Goal: Information Seeking & Learning: Learn about a topic

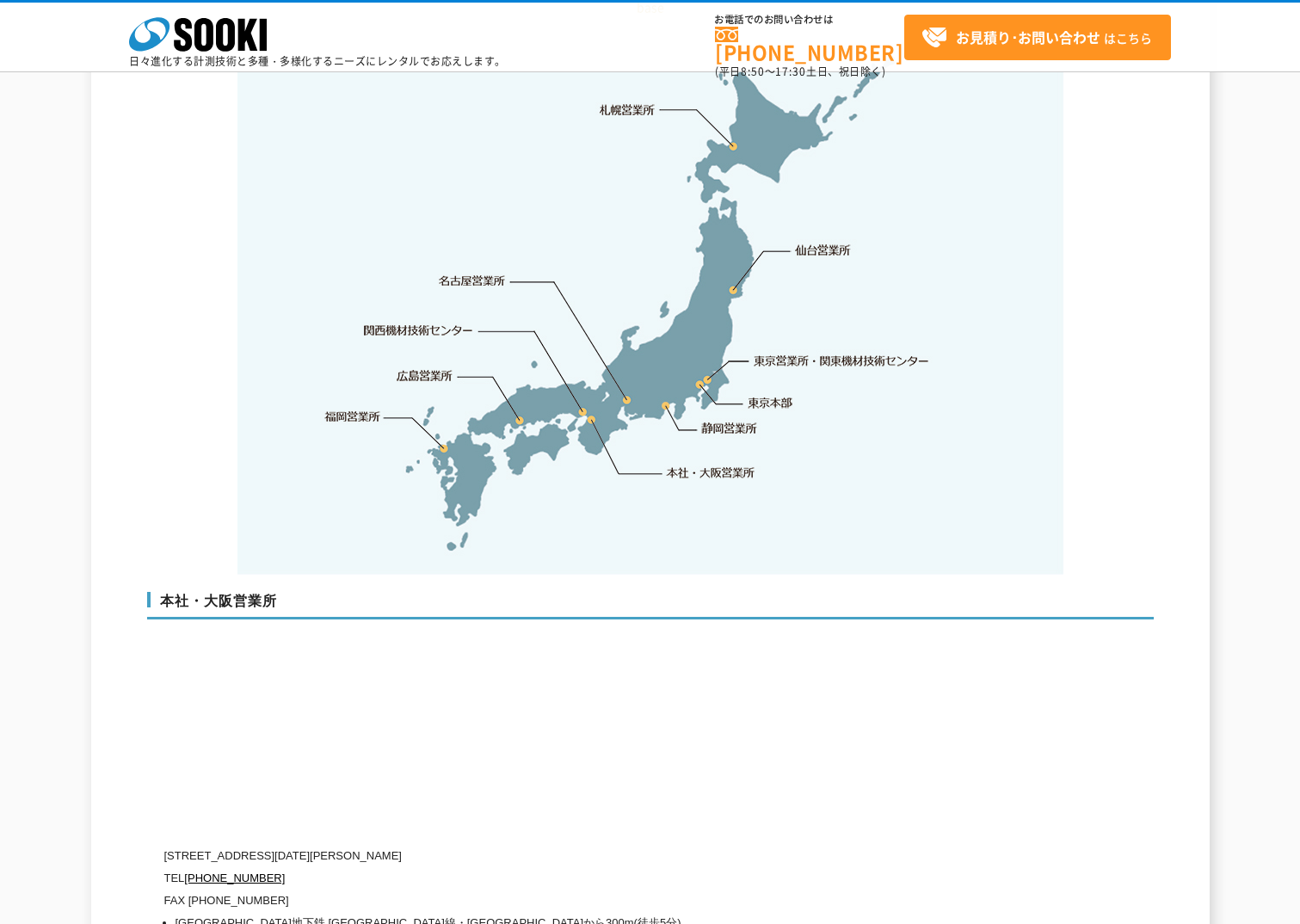
scroll to position [3612, 0]
click at [418, 323] on link "関西機材技術センター" at bounding box center [418, 331] width 109 height 17
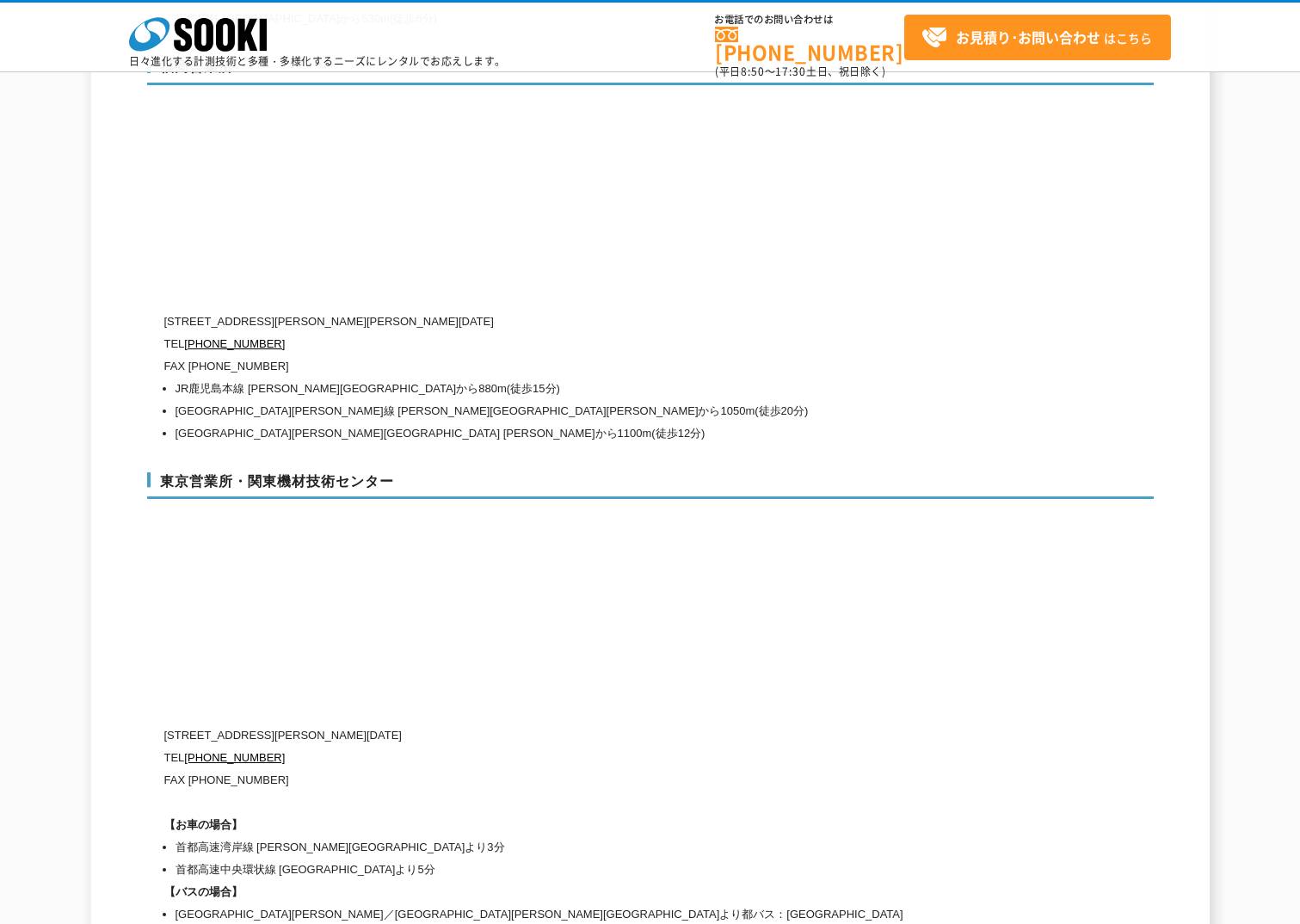
scroll to position [7158, 0]
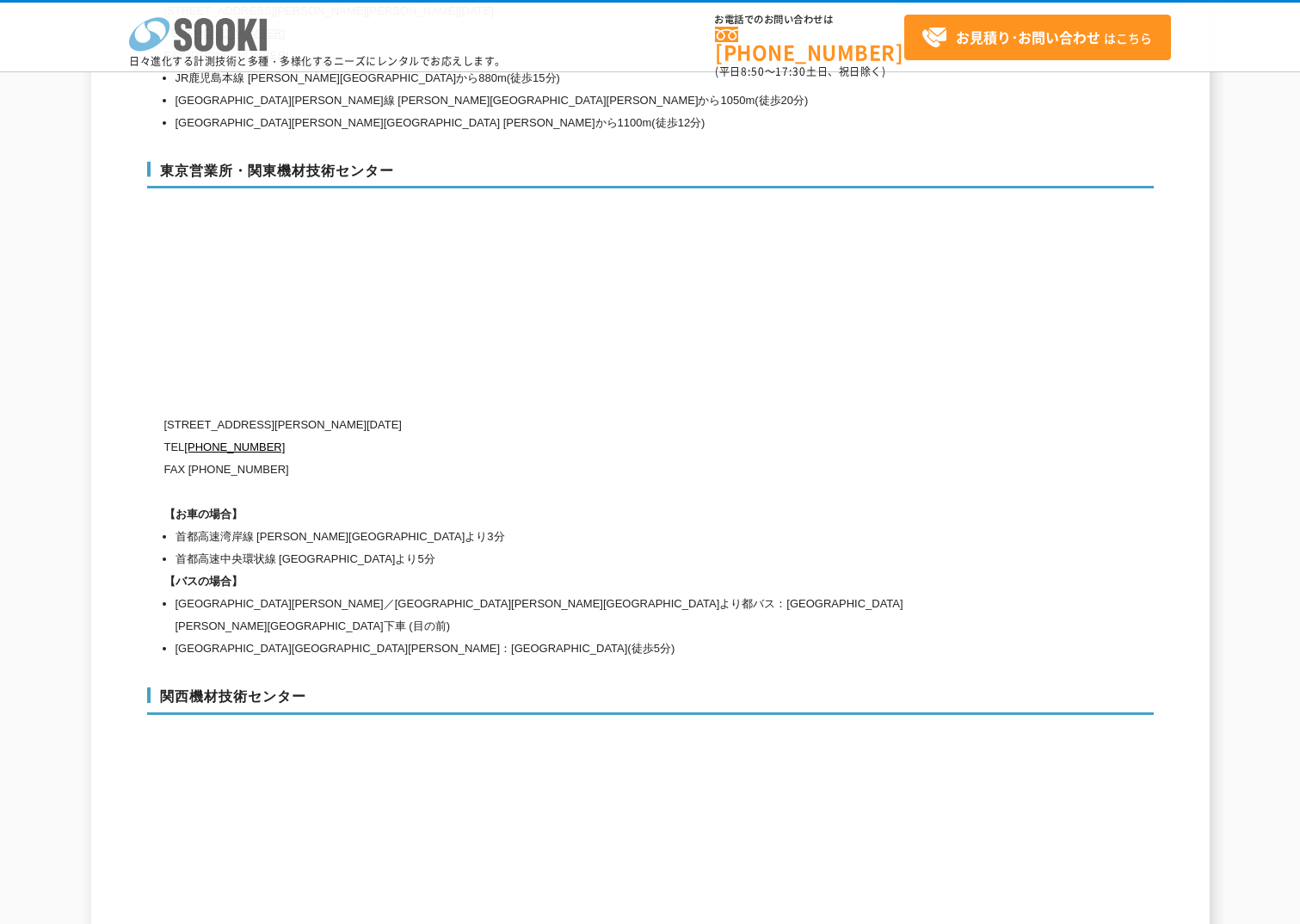
click at [233, 38] on icon at bounding box center [226, 34] width 19 height 33
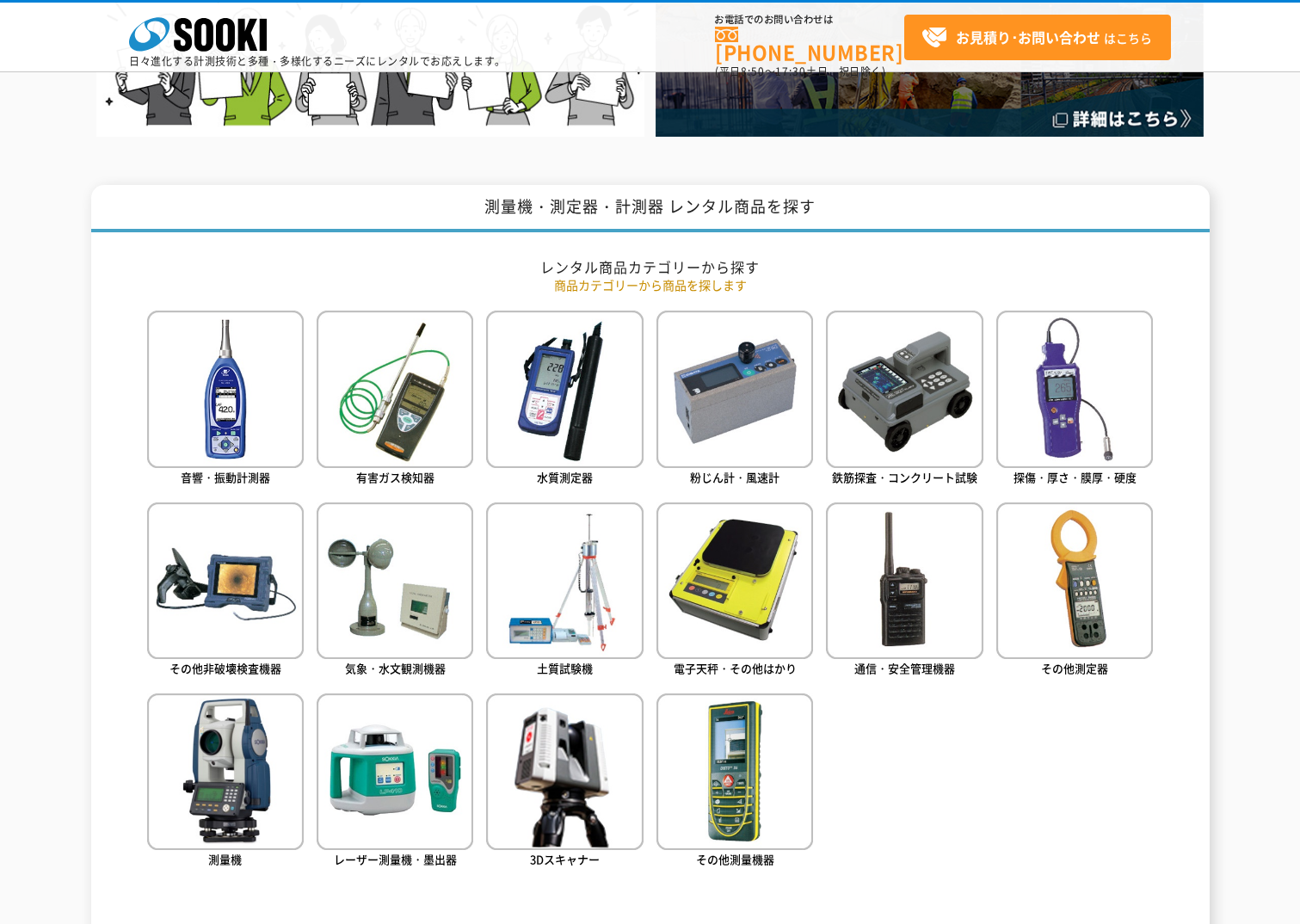
scroll to position [602, 0]
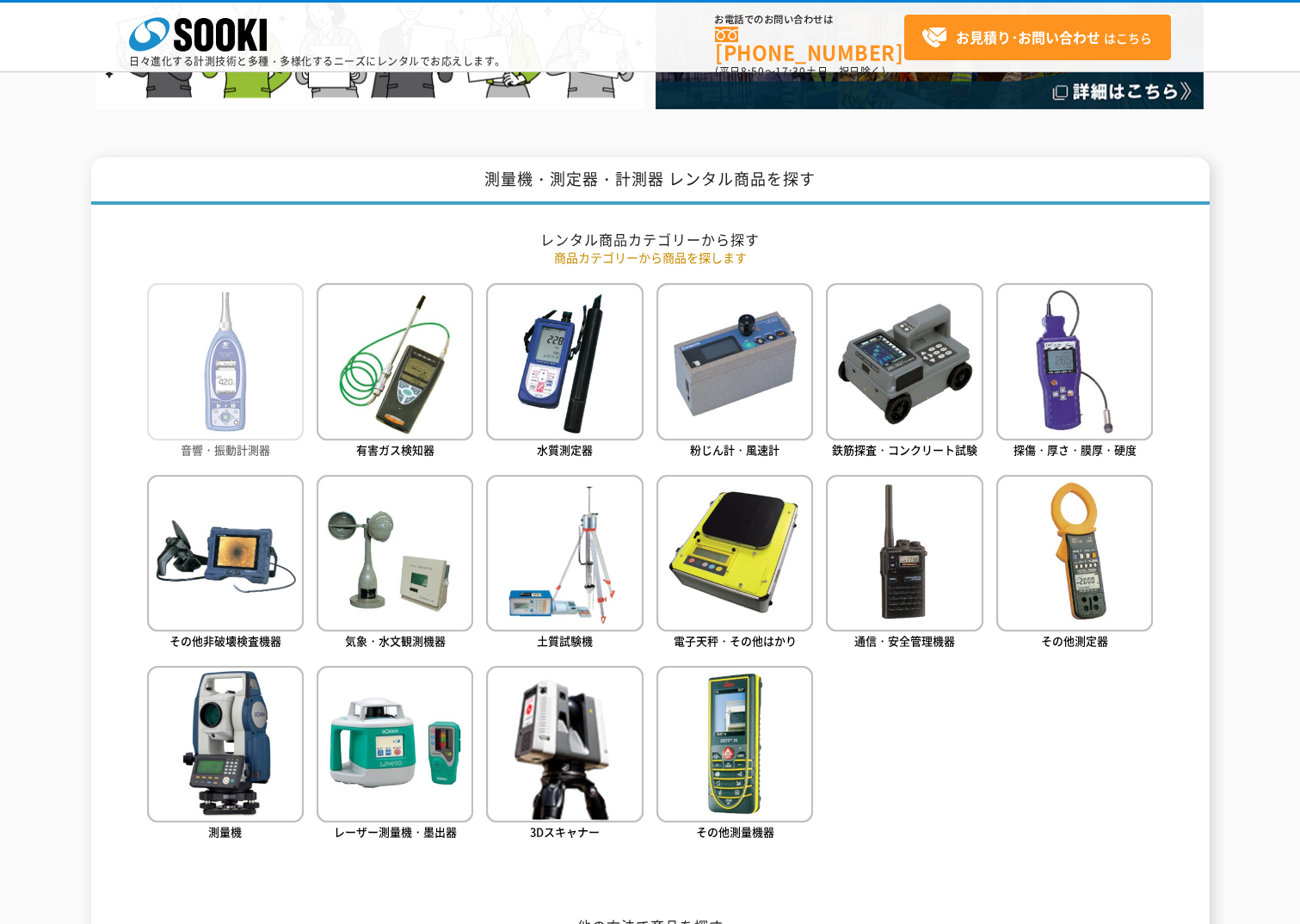
click at [185, 409] on img at bounding box center [225, 360] width 157 height 157
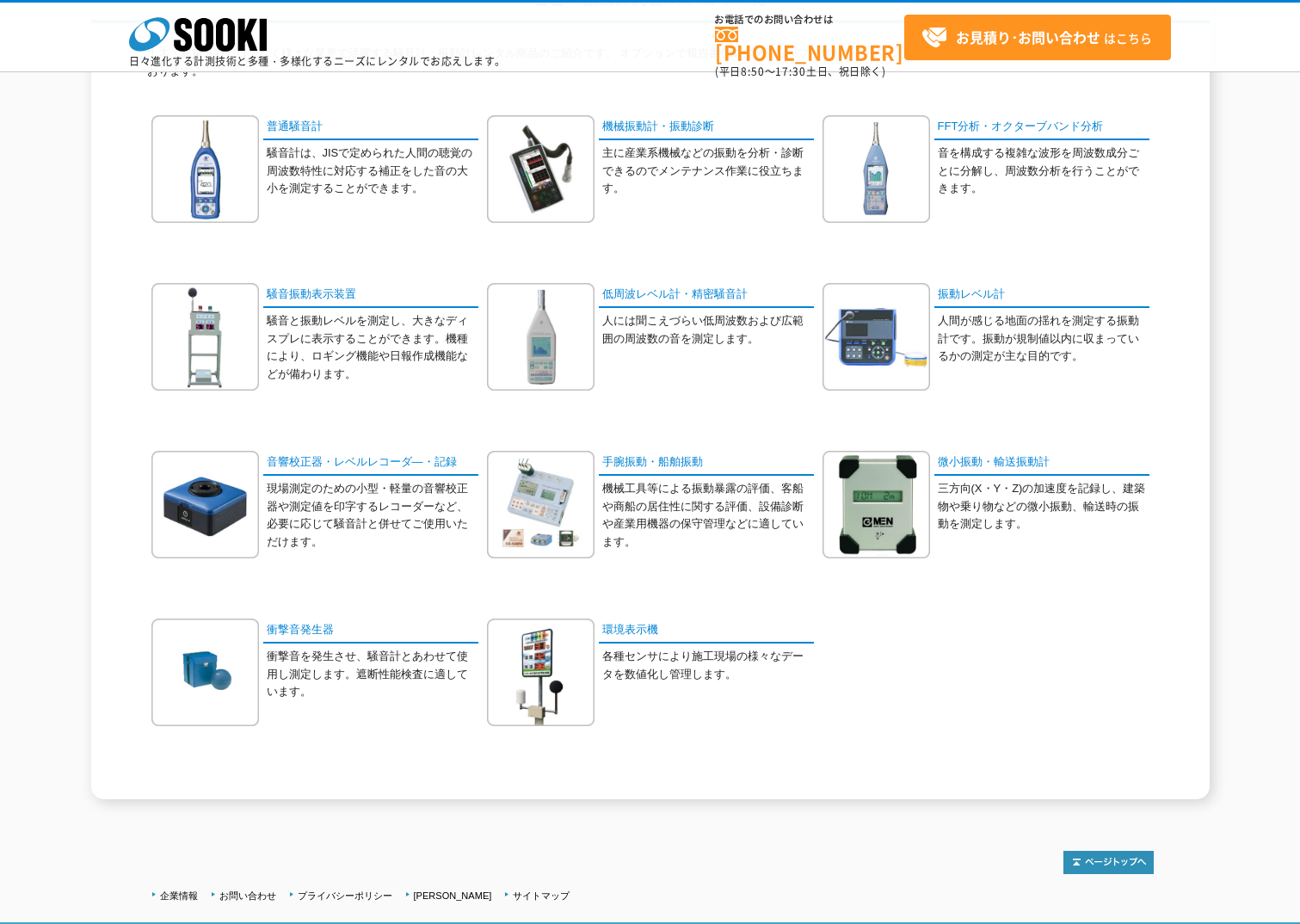
scroll to position [86, 0]
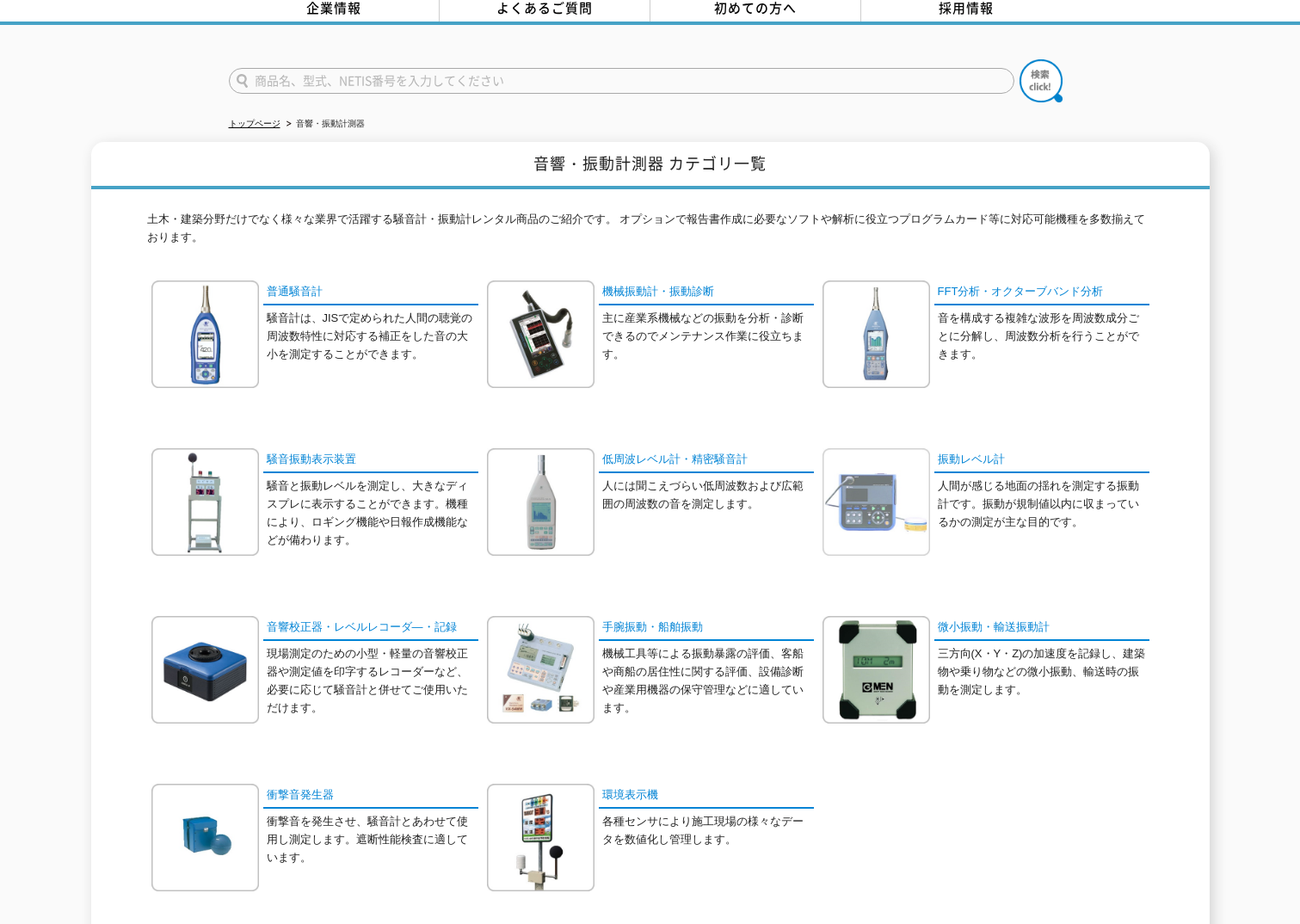
click at [883, 509] on img at bounding box center [876, 501] width 107 height 107
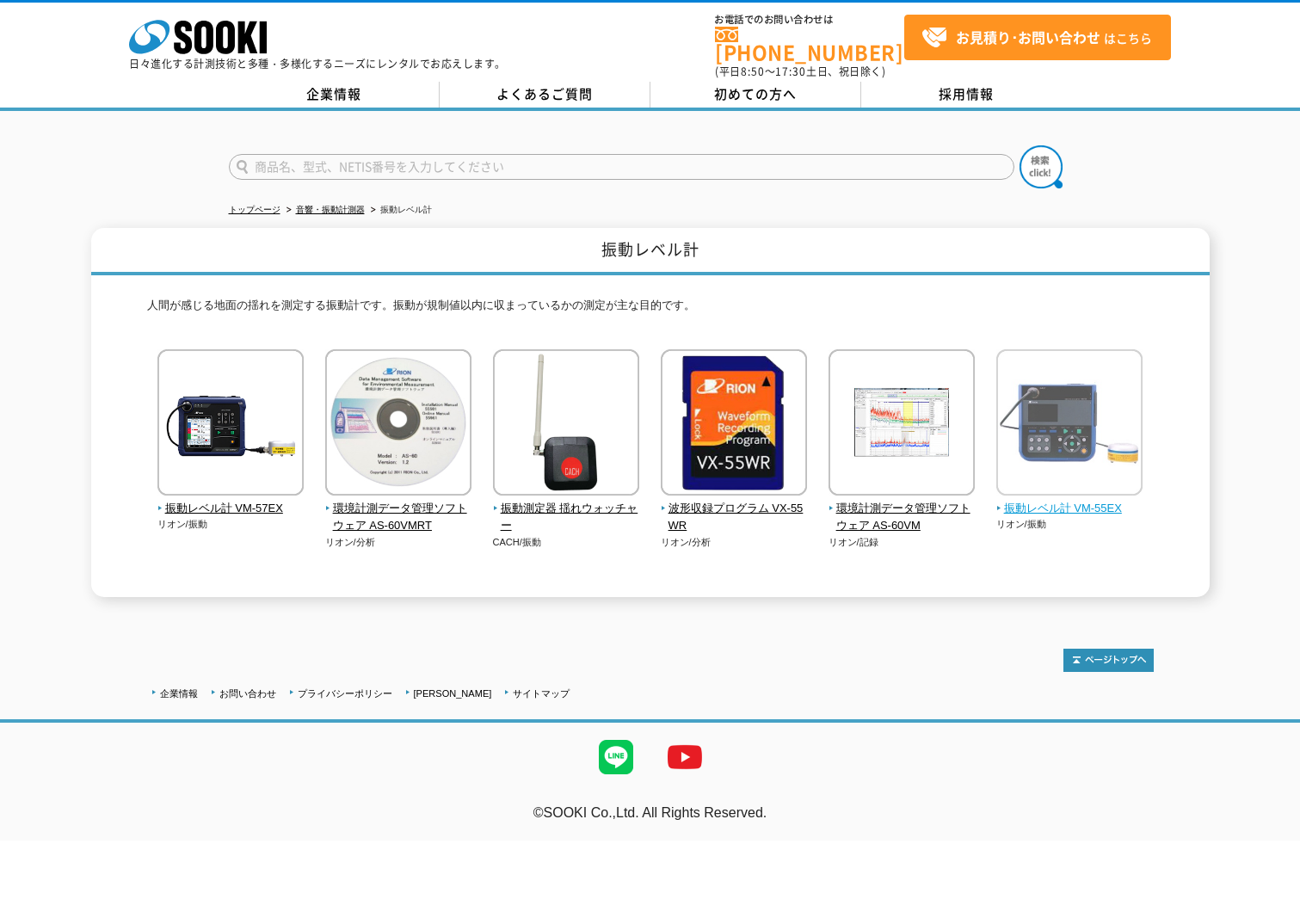
click at [1027, 500] on span "振動レベル計 VM-55EX" at bounding box center [1069, 508] width 147 height 18
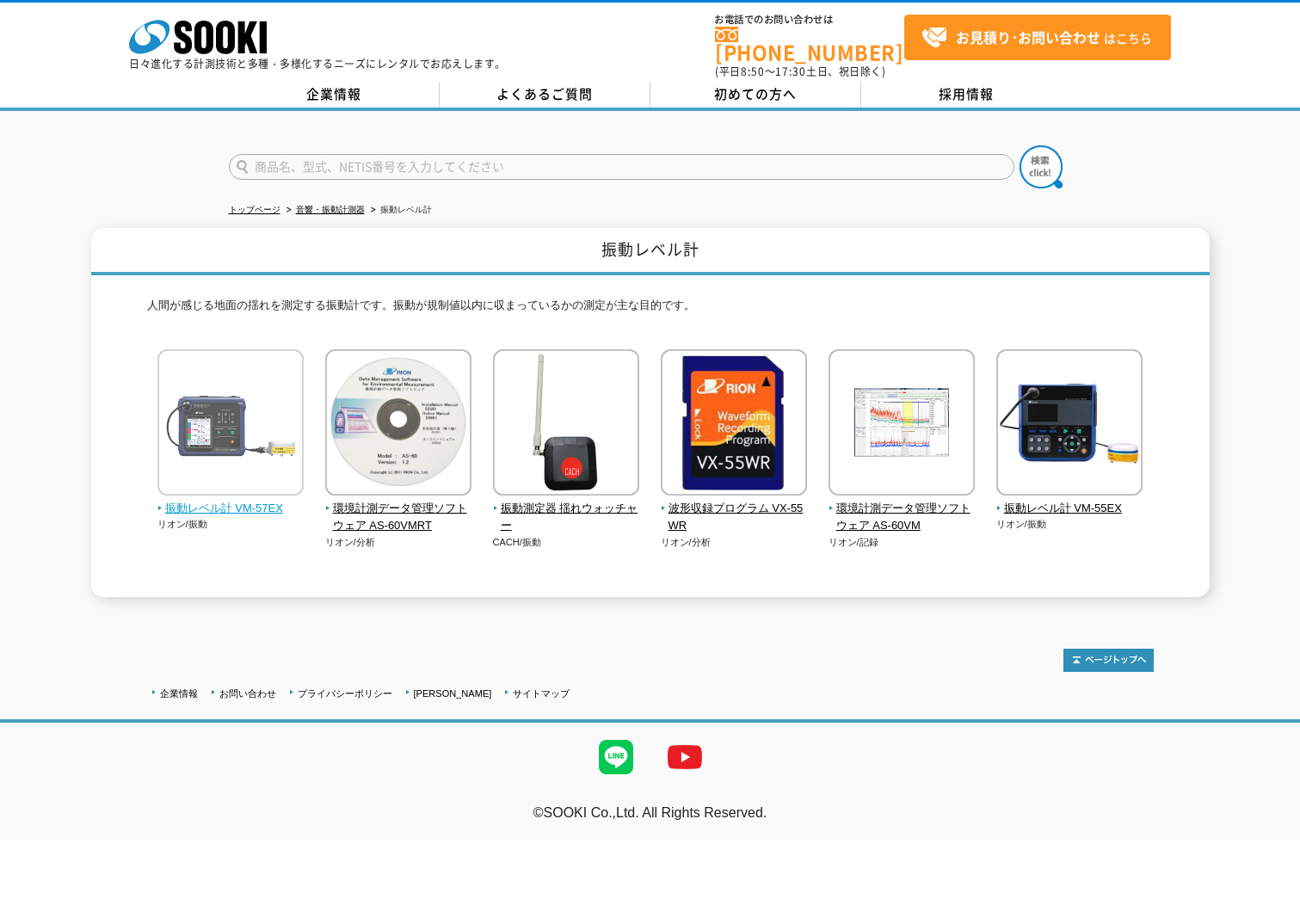
click at [209, 429] on img at bounding box center [231, 424] width 146 height 151
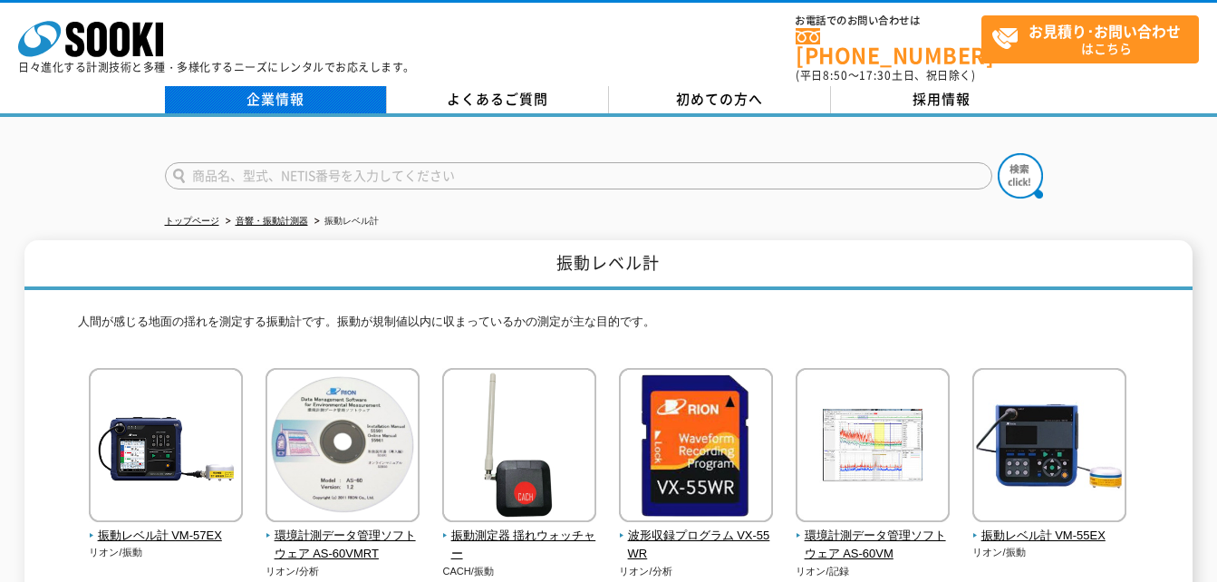
click at [263, 89] on link "企業情報" at bounding box center [276, 99] width 222 height 27
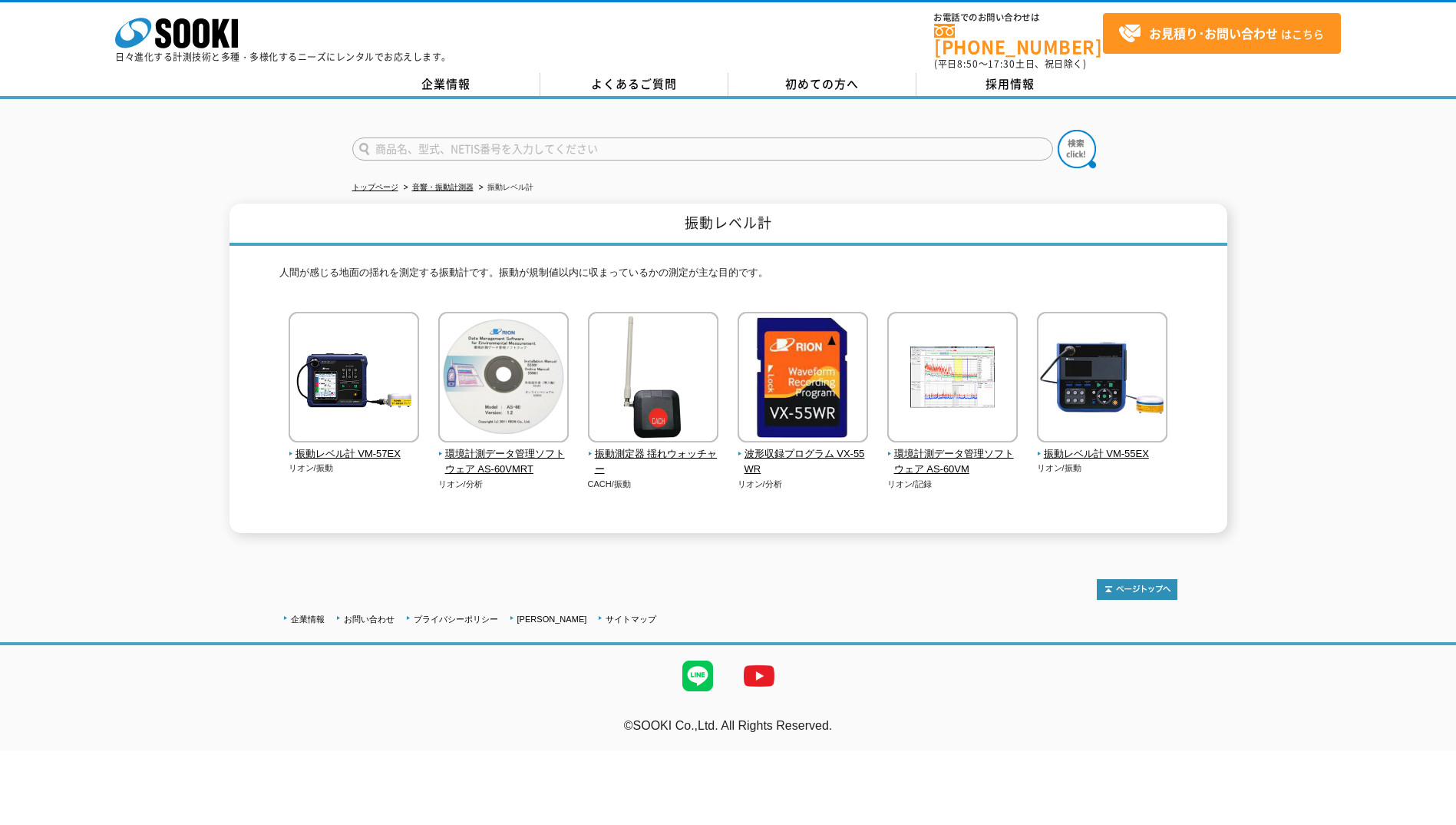
click at [1159, 482] on div "振動レベル計 人間が感じる地面の揺れを測定する振動計です。振動が規制値以内に収まっているかの測定が主な目的です。 振動レベル計 VM-57EX リオン/振動" at bounding box center [728, 368] width 1456 height 329
click at [1159, 301] on div "振動レベル計 人間が感じる地面の揺れを測定する振動計です。振動が規制値以内に収まっているかの測定が主な目的です。 振動レベル計 VM-57EX リオン/振動" at bounding box center [728, 368] width 1456 height 329
click at [179, 217] on div "振動レベル計 人間が感じる地面の揺れを測定する振動計です。振動が規制値以内に収まっているかの測定が主な目的です。 振動レベル計 VM-57EX リオン/振動" at bounding box center [728, 368] width 1456 height 329
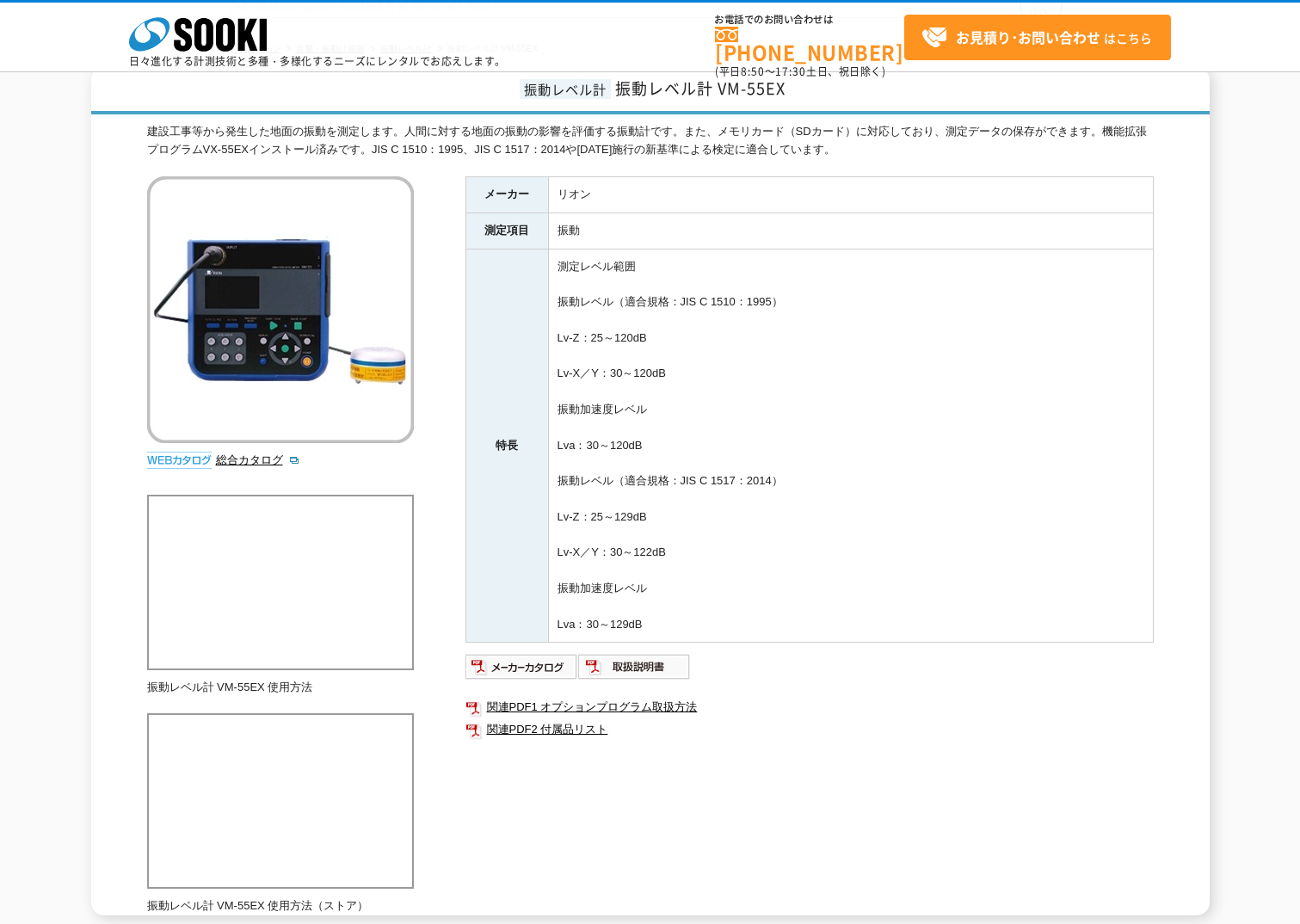
scroll to position [60, 0]
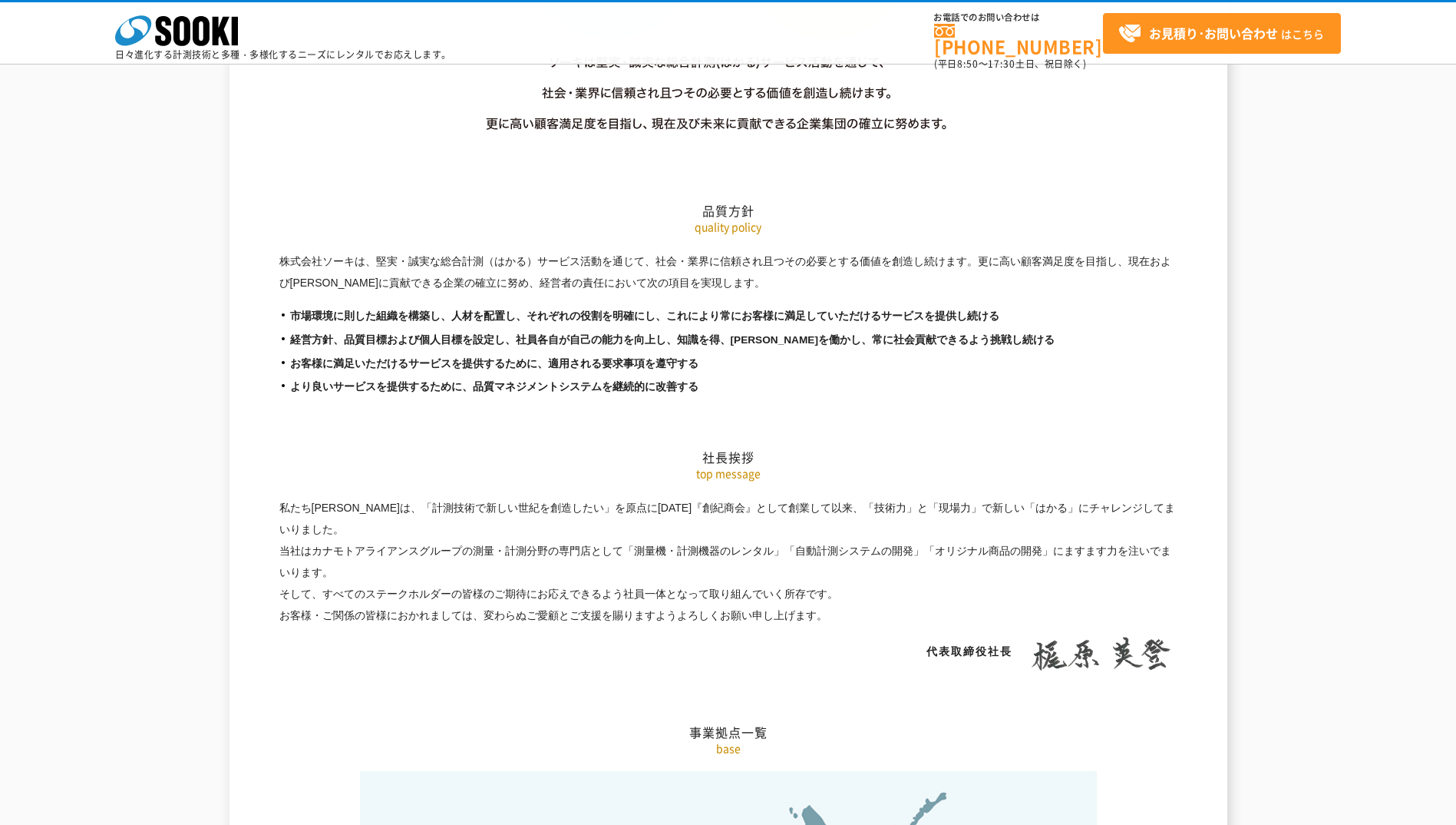
scroll to position [2688, 0]
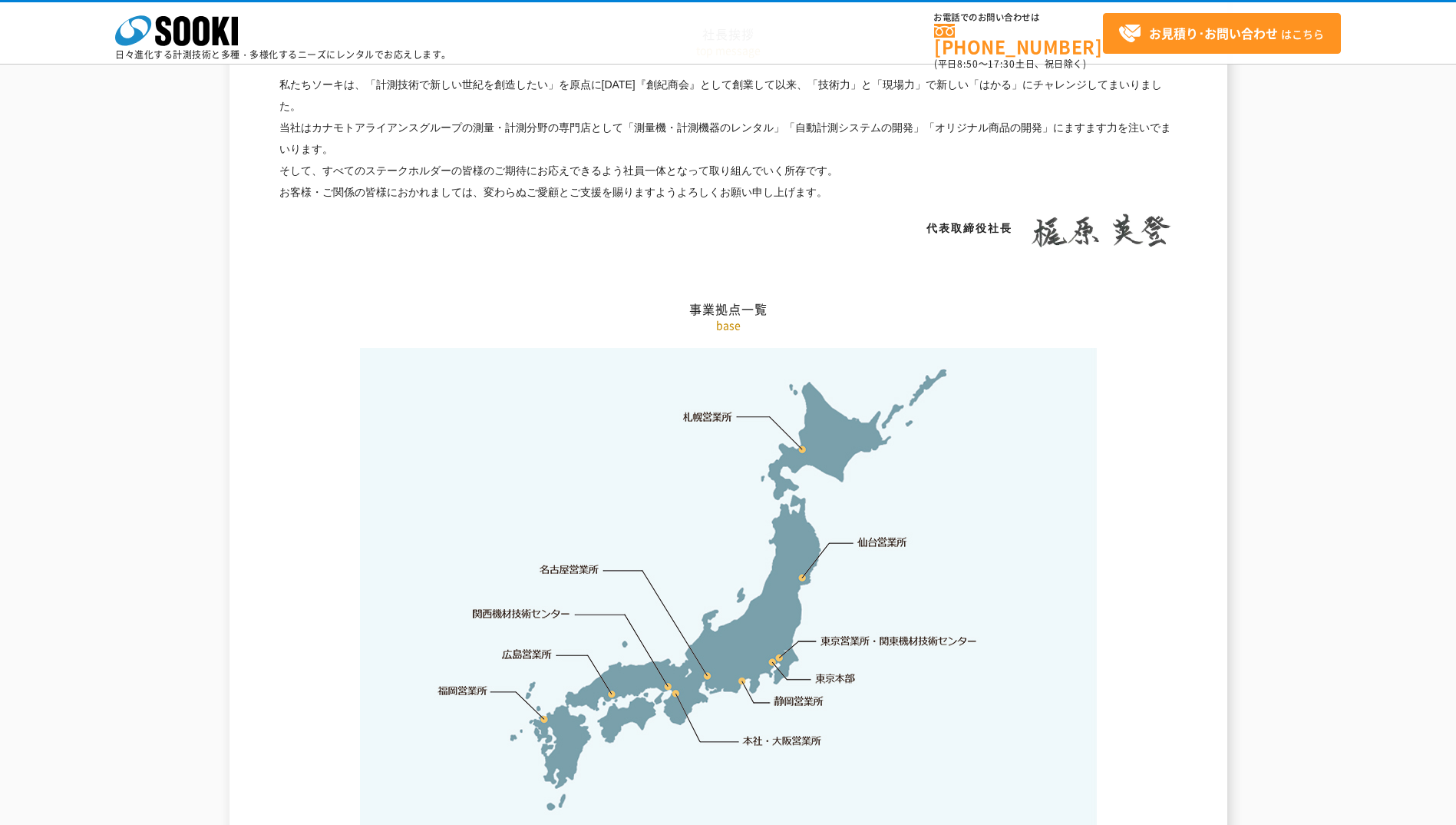
scroll to position [3225, 0]
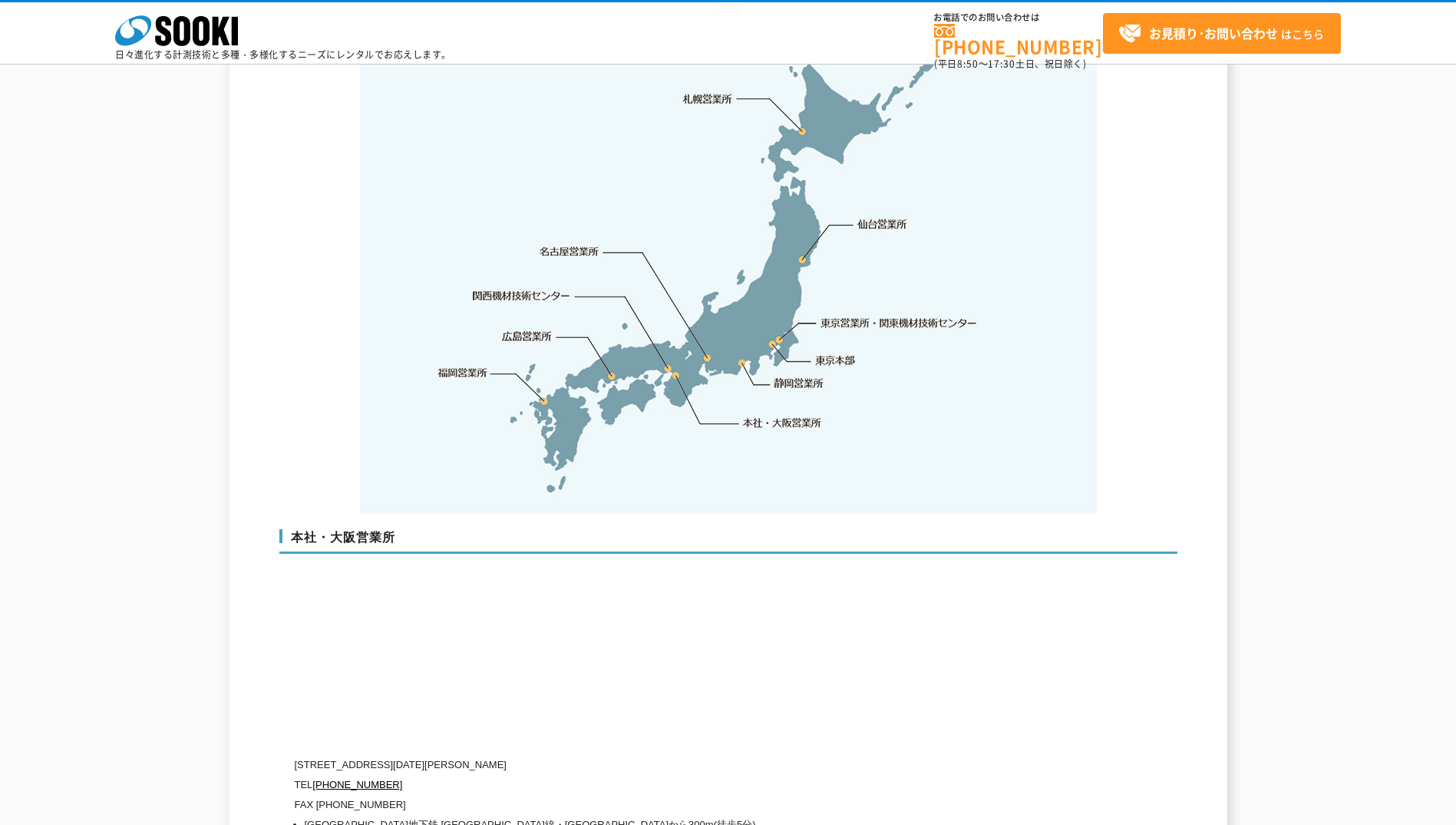
click at [538, 288] on link "関西機材技術センター" at bounding box center [521, 296] width 97 height 15
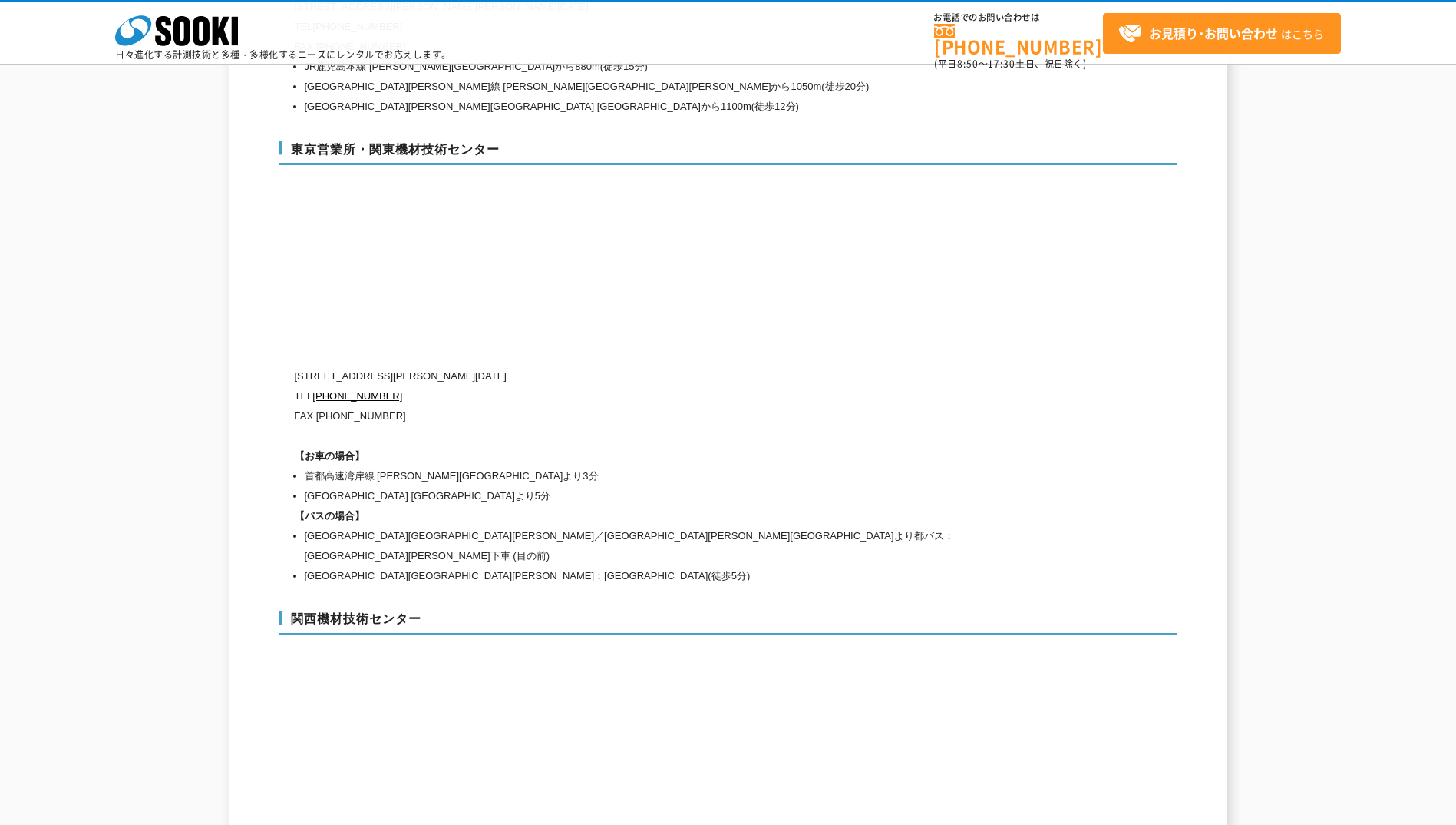
scroll to position [6774, 0]
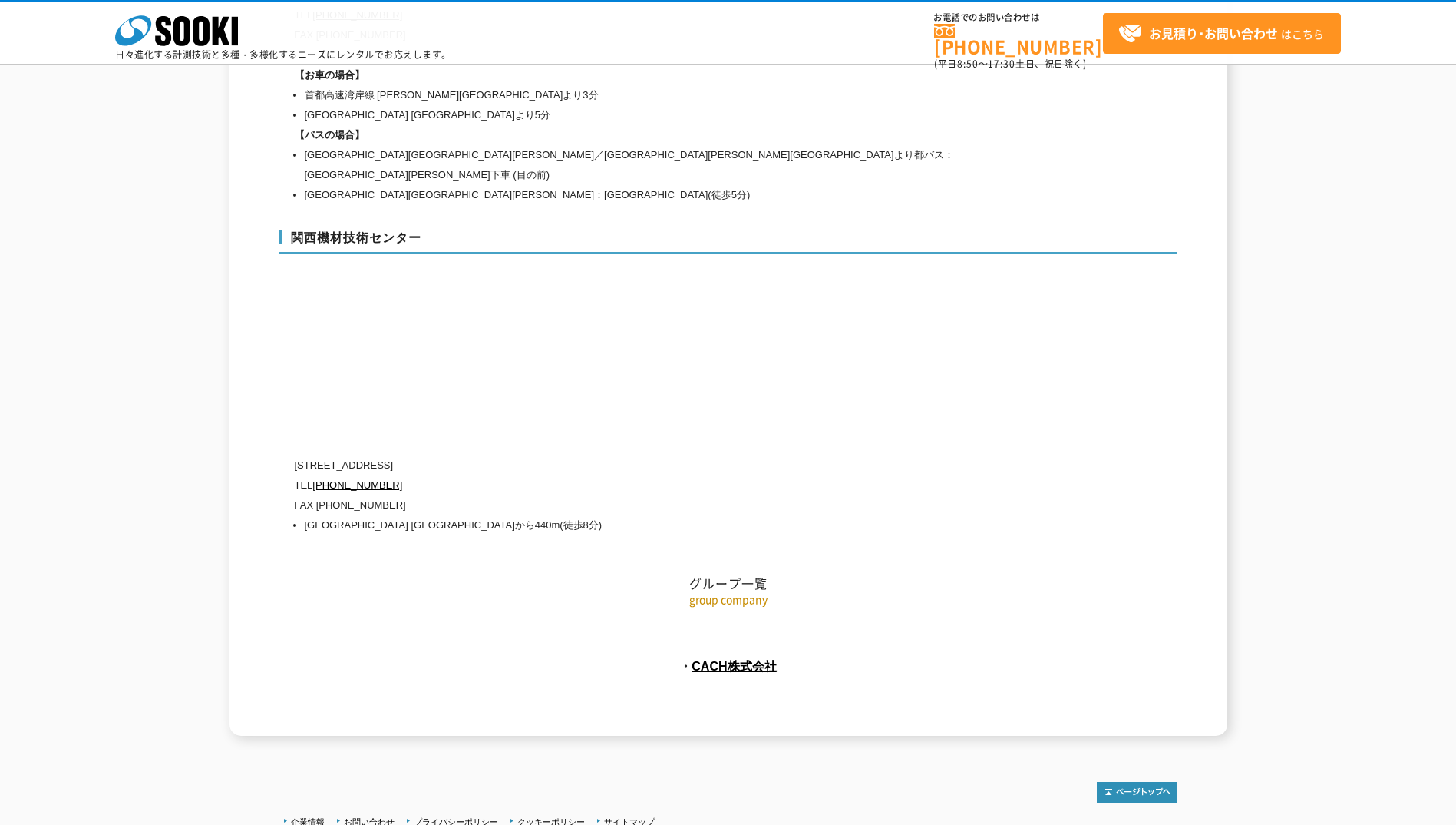
drag, startPoint x: 1413, startPoint y: 0, endPoint x: 262, endPoint y: 157, distance: 1161.7
